Goal: Download file/media

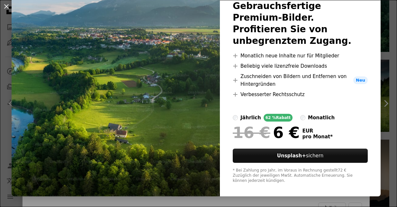
scroll to position [55, 0]
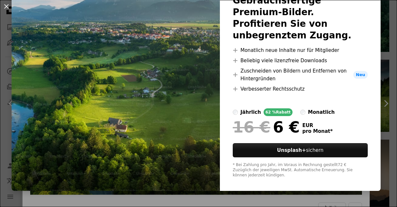
click at [383, 85] on div "An X shape Unsplash+ Gebrauchsfertige Premium-Bilder. Profitieren Sie von unbeg…" at bounding box center [198, 103] width 397 height 207
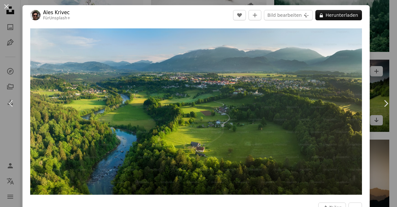
click at [373, 47] on div "An X shape Chevron left Chevron right Ales Krivec Für Unsplash+ A heart A plus …" at bounding box center [198, 103] width 397 height 207
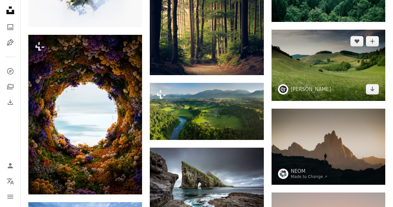
click at [314, 66] on img at bounding box center [328, 65] width 114 height 71
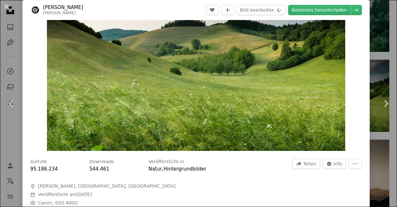
scroll to position [97, 0]
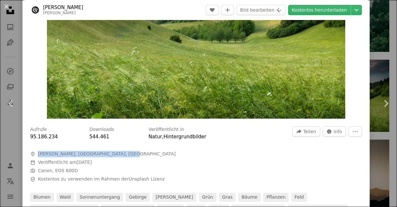
drag, startPoint x: 38, startPoint y: 153, endPoint x: 133, endPoint y: 154, distance: 94.3
click at [133, 154] on span "A map marker [PERSON_NAME][GEOGRAPHIC_DATA], [GEOGRAPHIC_DATA], [GEOGRAPHIC_DAT…" at bounding box center [126, 154] width 193 height 6
drag, startPoint x: 133, startPoint y: 154, endPoint x: 90, endPoint y: 153, distance: 42.8
copy span "[PERSON_NAME], [GEOGRAPHIC_DATA], [GEOGRAPHIC_DATA]"
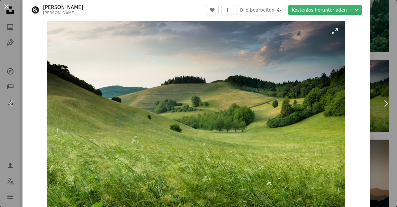
scroll to position [0, 0]
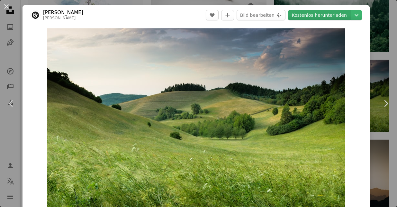
click at [318, 14] on link "Kostenlos herunterladen" at bounding box center [319, 15] width 63 height 10
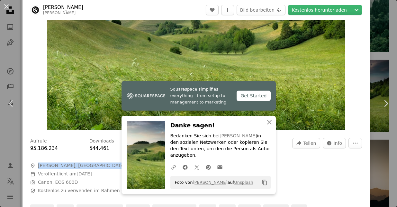
scroll to position [97, 0]
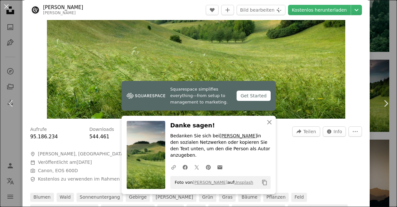
click at [225, 138] on link "[PERSON_NAME]" at bounding box center [238, 135] width 37 height 5
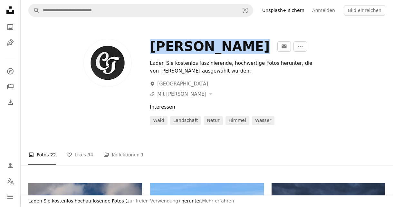
drag, startPoint x: 149, startPoint y: 42, endPoint x: 229, endPoint y: 44, distance: 79.5
click at [229, 44] on div "[PERSON_NAME] An envelope More Actions Laden Sie kostenlos faszinierende, hochw…" at bounding box center [206, 82] width 357 height 86
drag, startPoint x: 229, startPoint y: 44, endPoint x: 206, endPoint y: 50, distance: 23.3
copy div "[PERSON_NAME]"
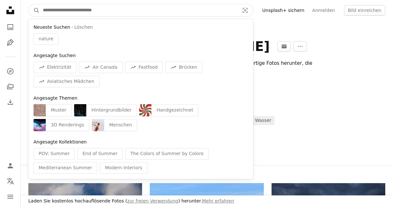
drag, startPoint x: 118, startPoint y: 7, endPoint x: 96, endPoint y: 5, distance: 21.8
click at [61, 9] on input "Finden Sie Bildmaterial auf der ganzen Webseite" at bounding box center [139, 10] width 198 height 12
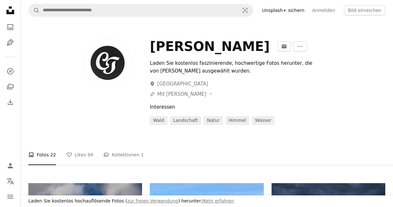
click at [282, 79] on div "Laden Sie kostenlos faszinierende, hochwertige Fotos herunter, die von [PERSON_…" at bounding box center [267, 92] width 235 height 66
